Goal: Information Seeking & Learning: Learn about a topic

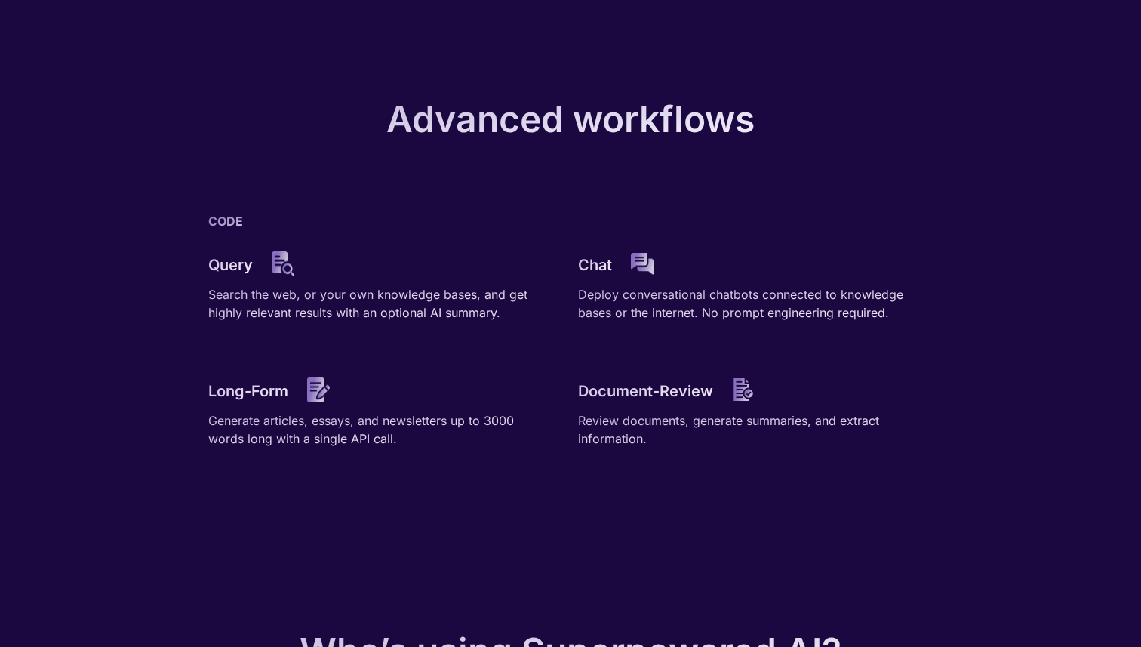
scroll to position [2101, 0]
click at [277, 266] on img at bounding box center [283, 264] width 23 height 26
click at [216, 266] on p "Query" at bounding box center [230, 264] width 45 height 18
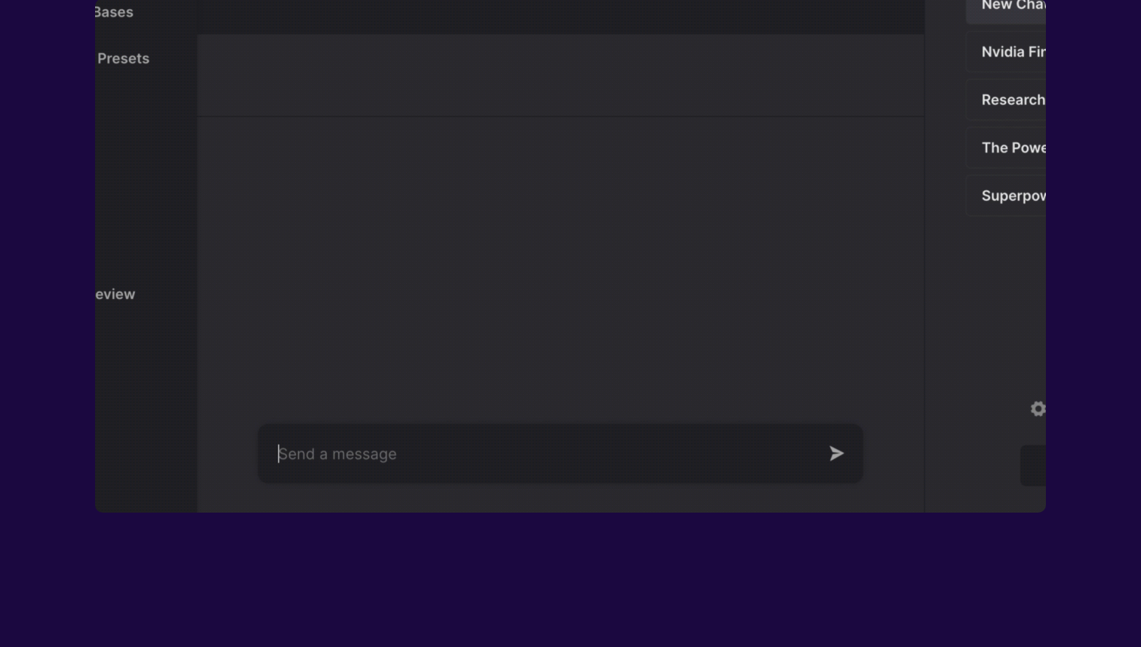
scroll to position [0, 0]
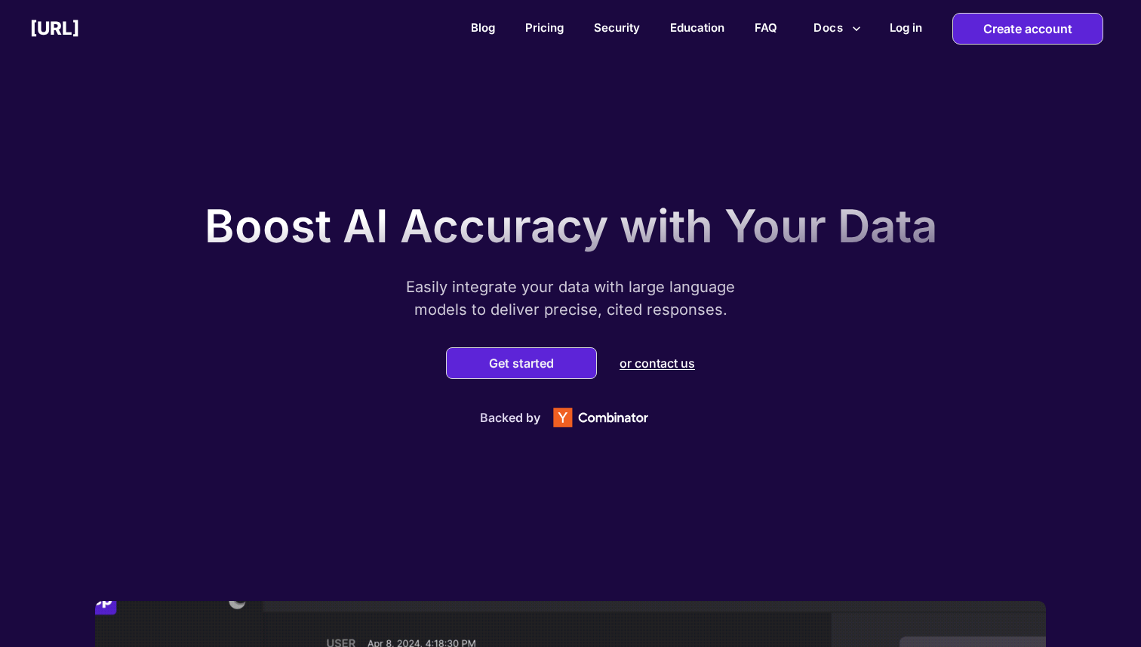
click at [829, 30] on button "Docs" at bounding box center [838, 28] width 60 height 29
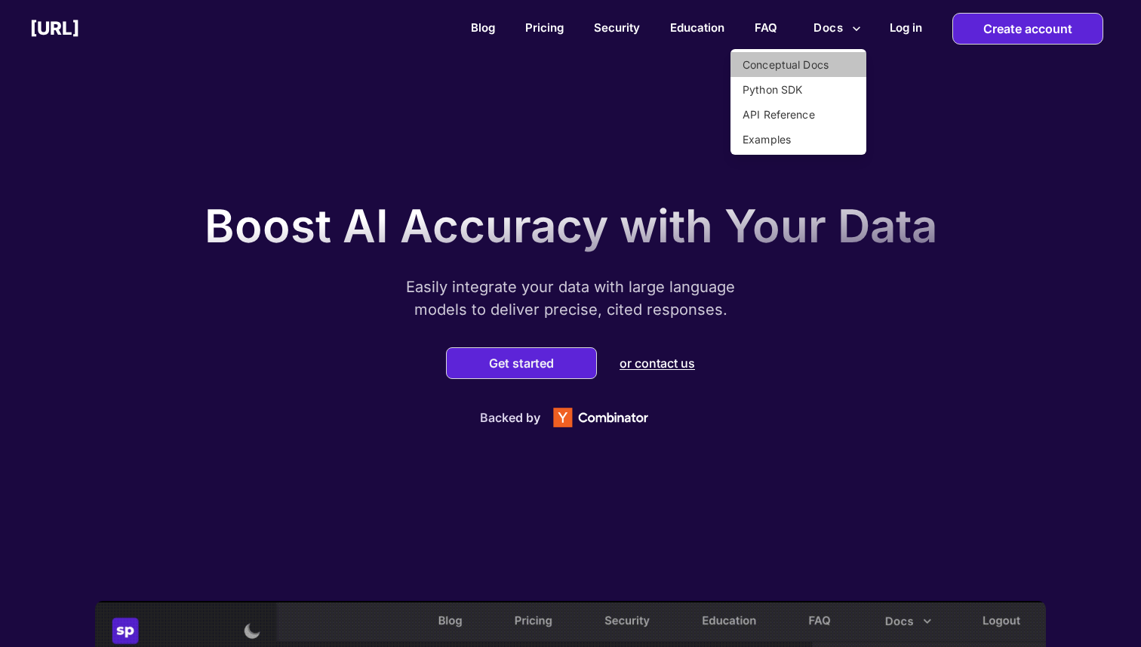
click at [768, 63] on li "Conceptual Docs" at bounding box center [799, 64] width 136 height 25
click at [586, 143] on div at bounding box center [570, 323] width 1141 height 647
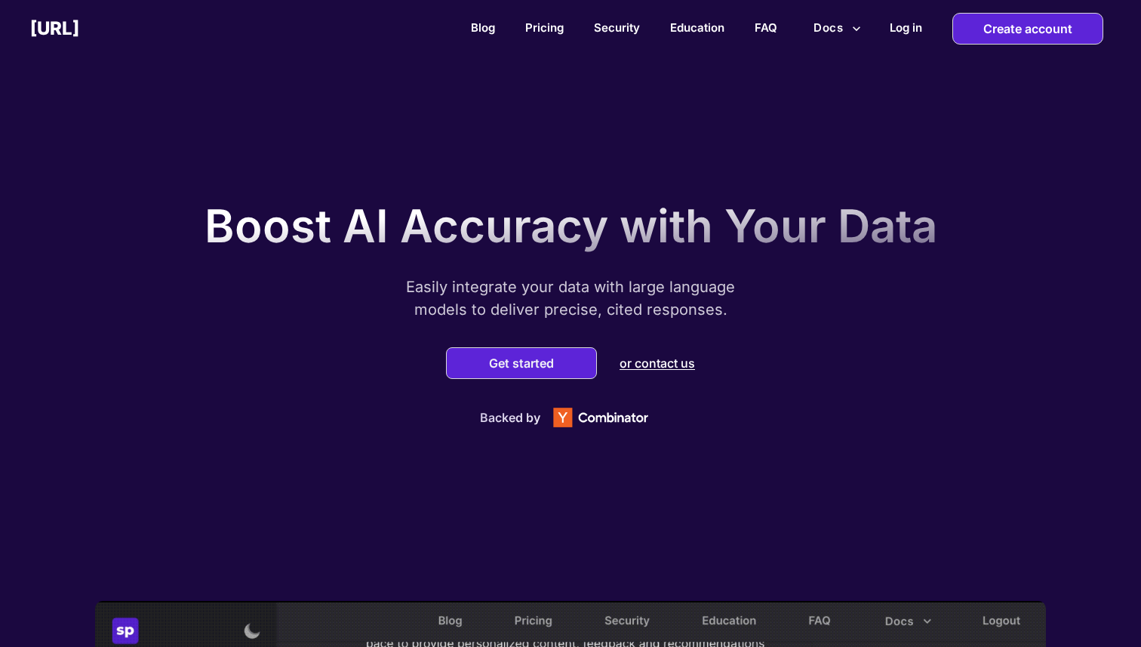
click at [837, 29] on button "Docs" at bounding box center [838, 28] width 60 height 29
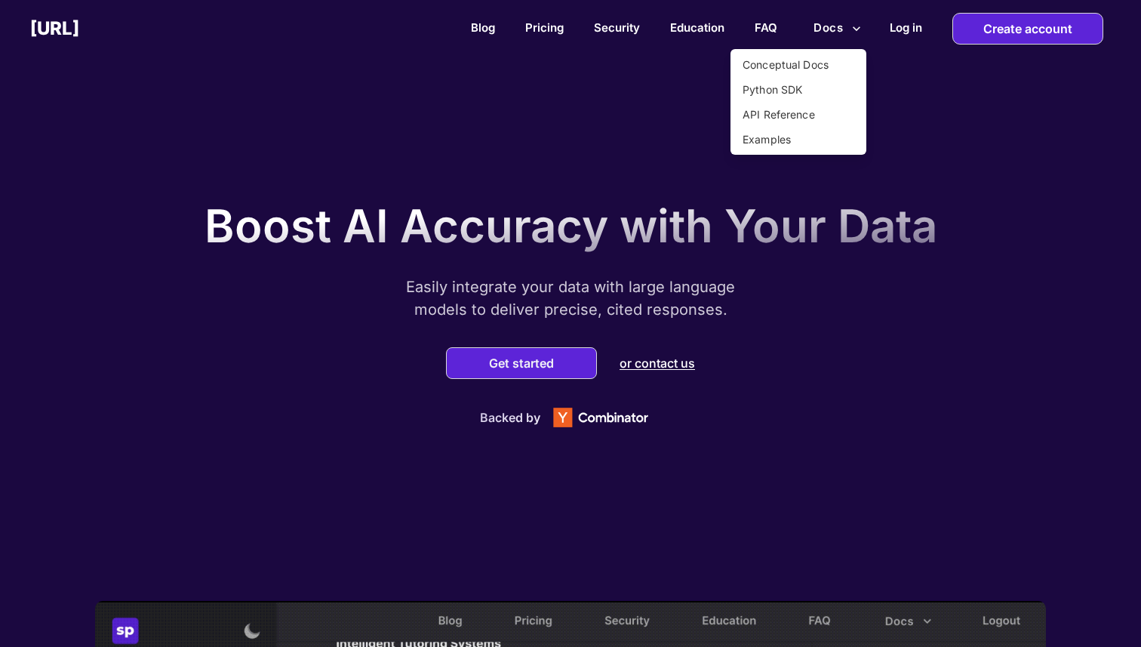
click at [788, 143] on li "Examples" at bounding box center [799, 139] width 136 height 25
click at [540, 29] on div at bounding box center [570, 323] width 1141 height 647
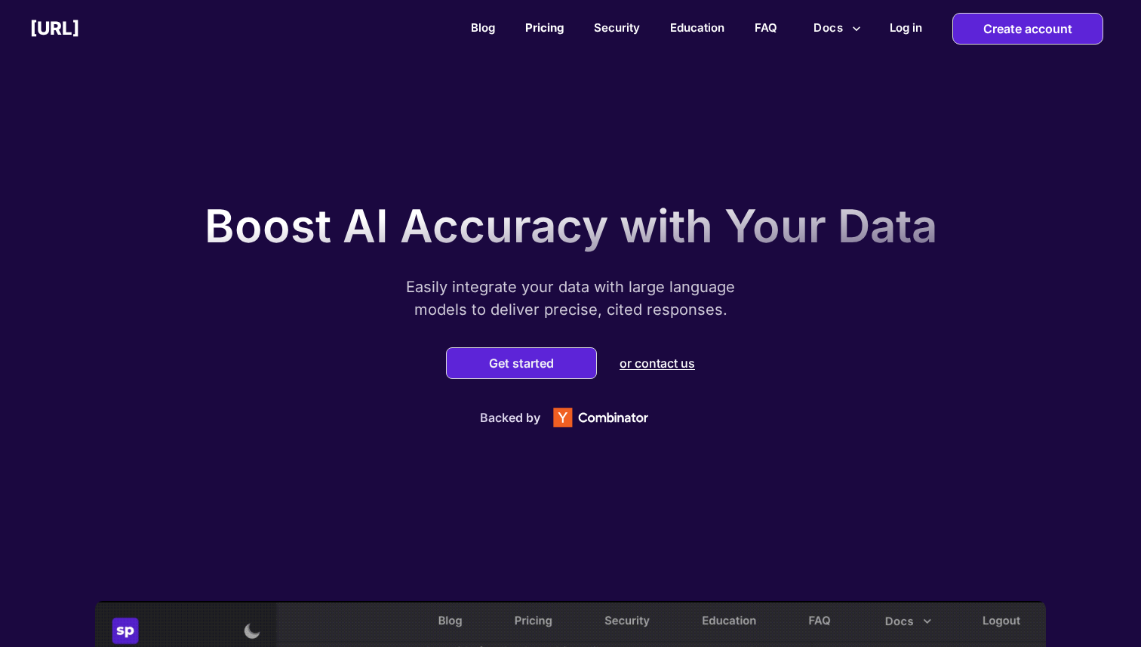
click at [540, 28] on link "Pricing" at bounding box center [544, 27] width 38 height 14
